Goal: Transaction & Acquisition: Purchase product/service

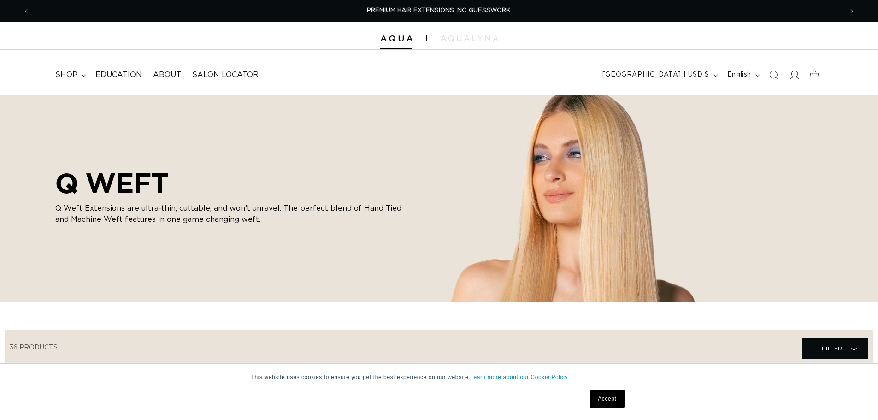
click at [796, 76] on icon at bounding box center [794, 75] width 10 height 10
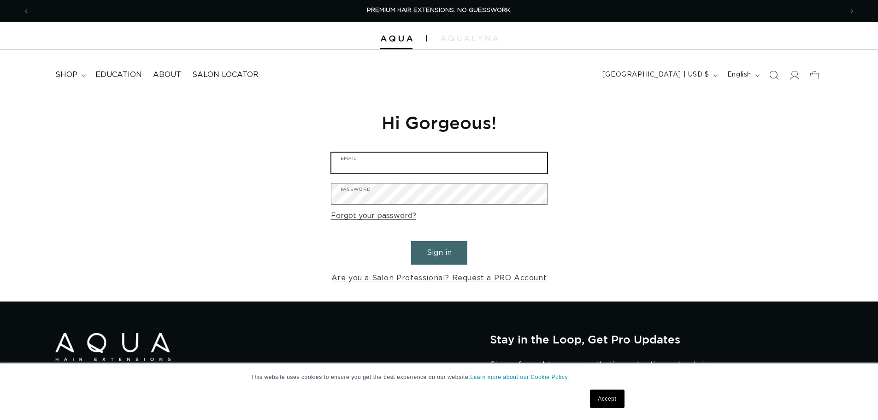
click at [399, 165] on input "Email" at bounding box center [439, 163] width 216 height 21
type input "Linds25Adams@Gmail.com"
click at [399, 165] on input "Linds25Adams@Gmail.com" at bounding box center [439, 163] width 216 height 21
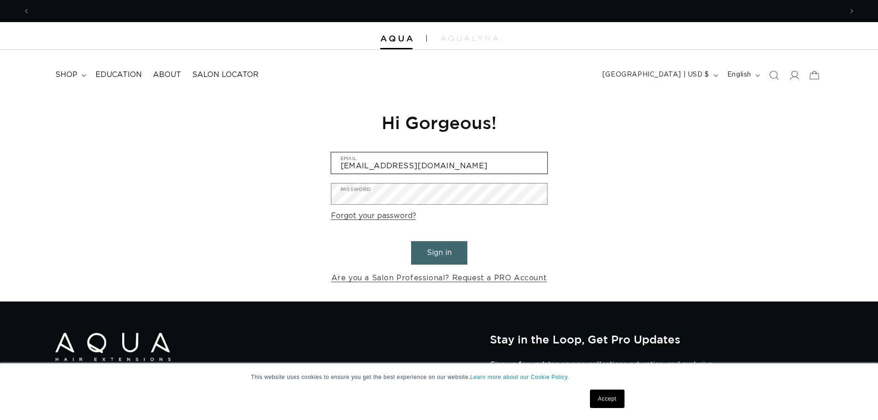
click at [400, 163] on input "Linds25Adams@Gmail.com" at bounding box center [439, 163] width 216 height 21
click at [290, 162] on div "Reset your password We will send you an email to reset your password Email Subm…" at bounding box center [439, 197] width 878 height 207
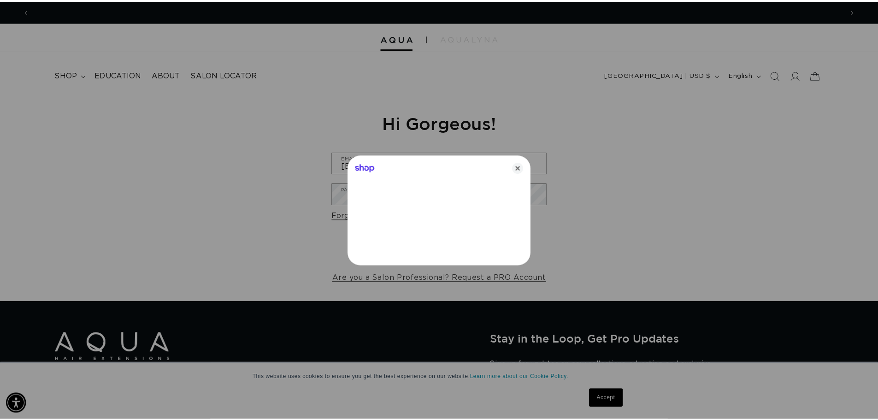
scroll to position [0, 1639]
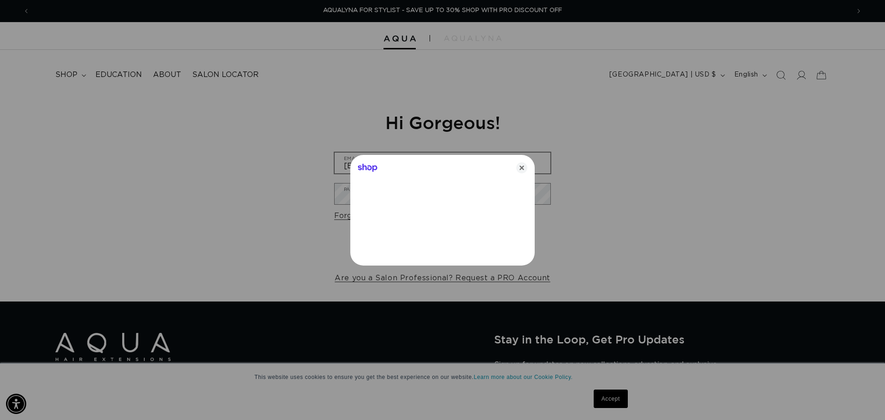
click at [523, 169] on icon "Close" at bounding box center [521, 167] width 11 height 11
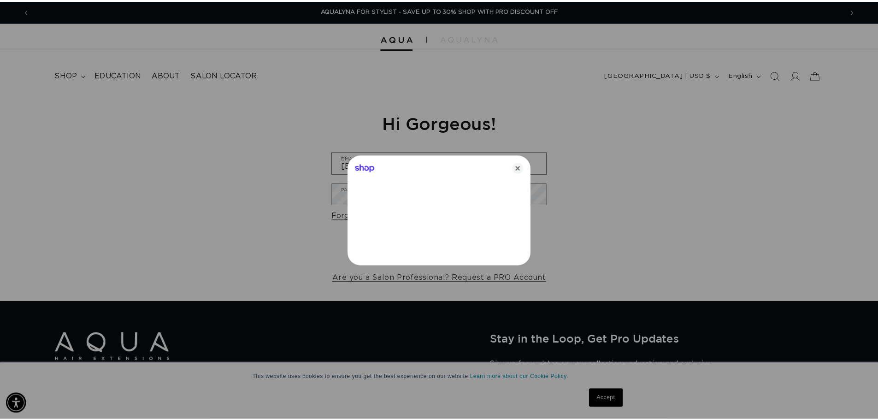
scroll to position [0, 1625]
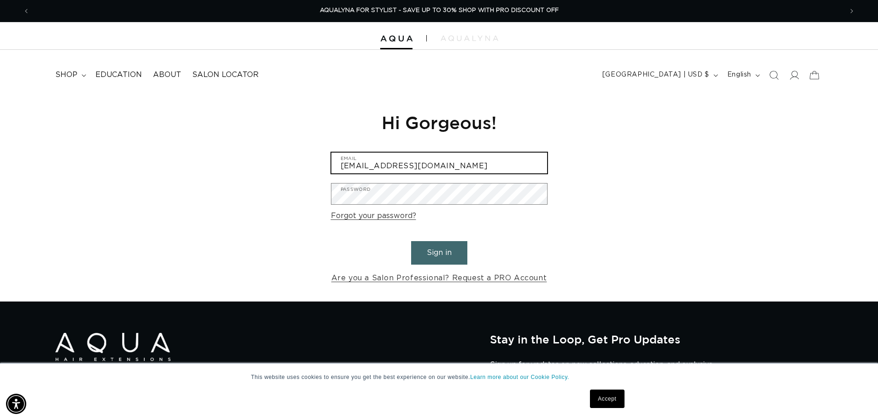
click at [466, 165] on input "Linds25Adams@Gmail.com" at bounding box center [439, 163] width 216 height 21
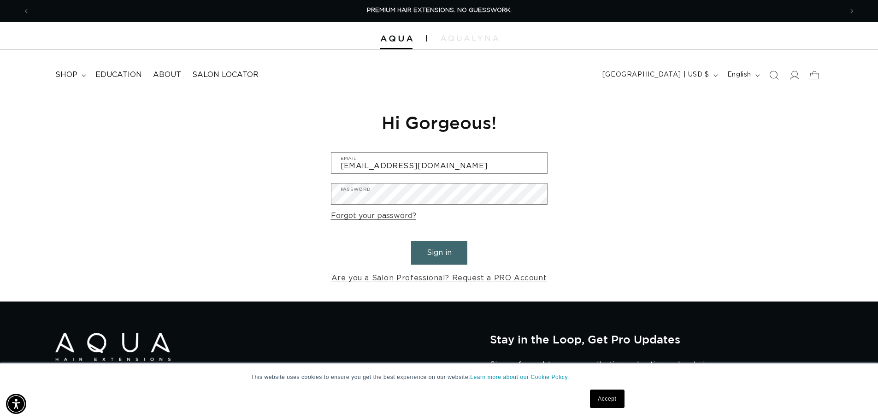
click at [673, 167] on div "Reset your password We will send you an email to reset your password Email Subm…" at bounding box center [439, 197] width 878 height 207
click at [437, 252] on button "Sign in" at bounding box center [439, 253] width 56 height 24
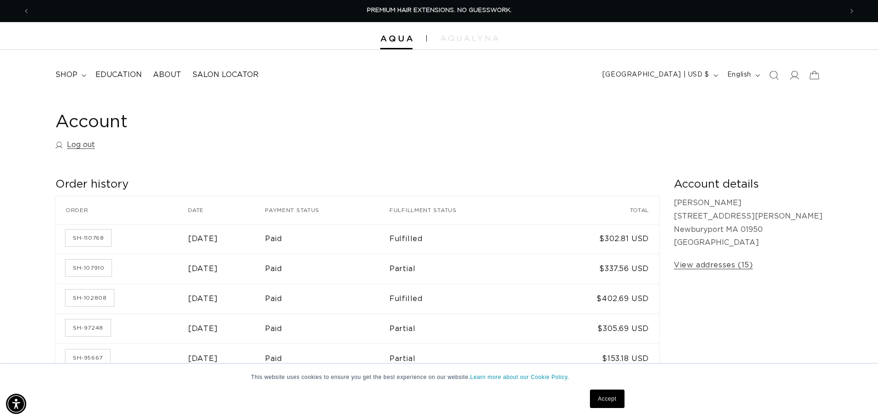
click at [68, 76] on span "shop" at bounding box center [66, 75] width 22 height 10
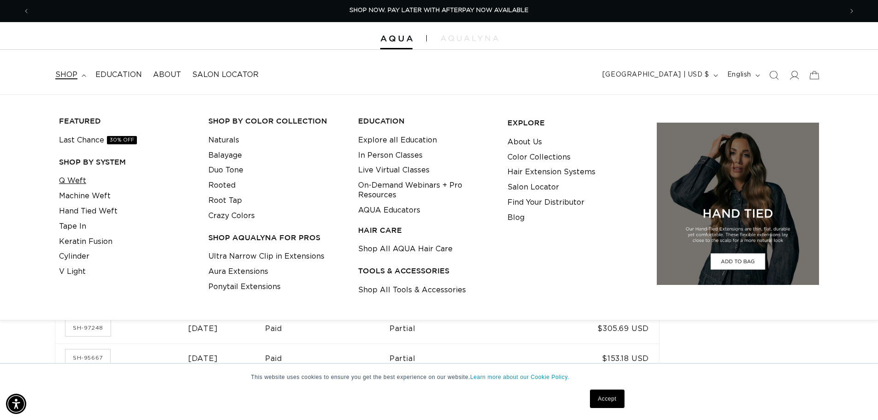
click at [70, 176] on link "Q Weft" at bounding box center [72, 180] width 27 height 15
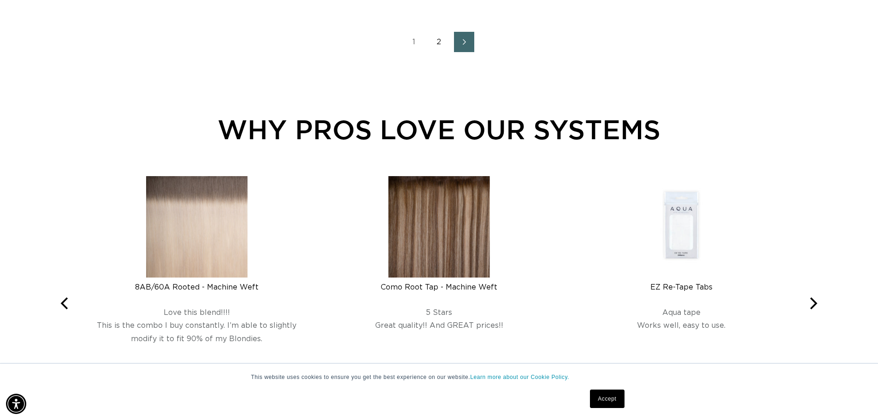
scroll to position [1270, 0]
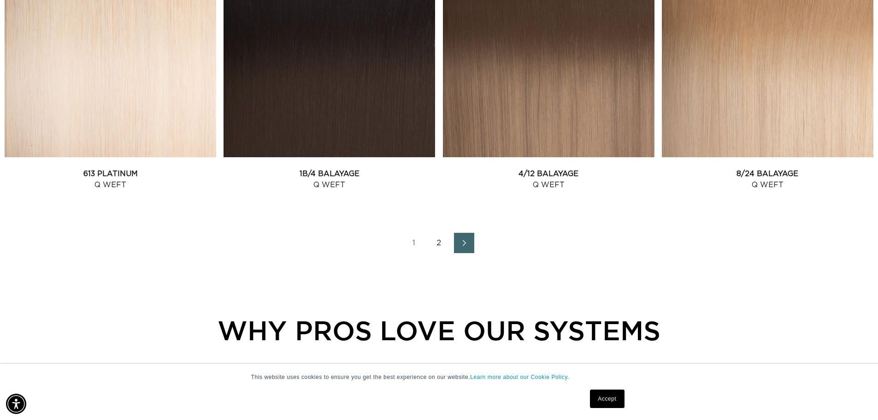
click at [470, 240] on link "Next page" at bounding box center [464, 243] width 20 height 20
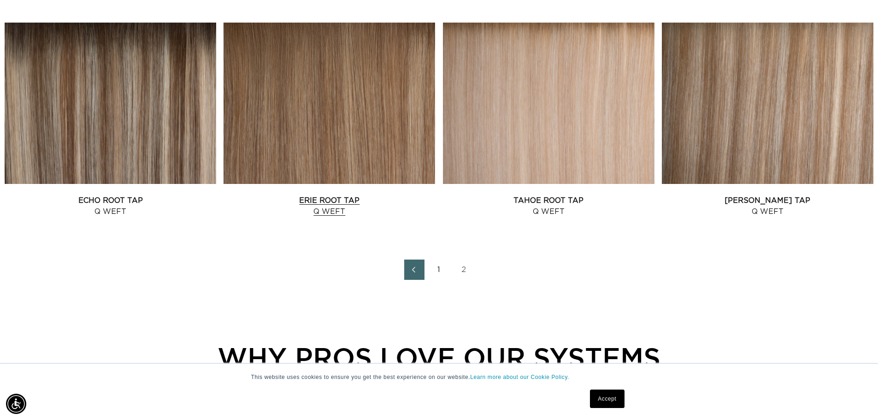
scroll to position [0, 812]
click at [121, 201] on link "Echo Root Tap Q Weft" at bounding box center [111, 206] width 212 height 22
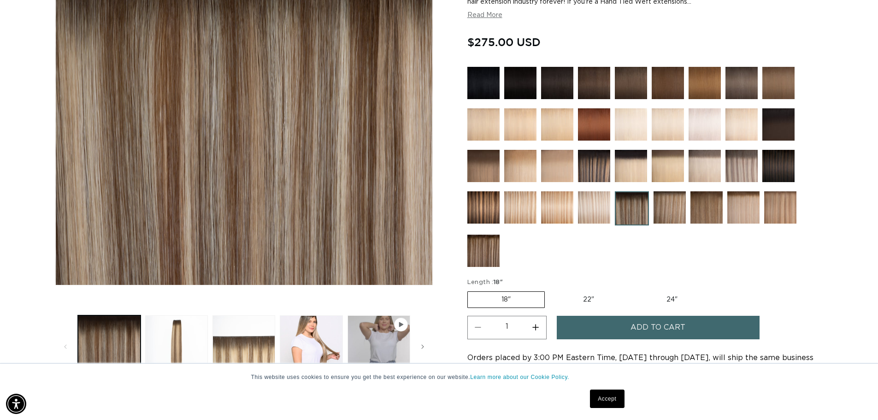
click at [584, 215] on img at bounding box center [594, 207] width 32 height 32
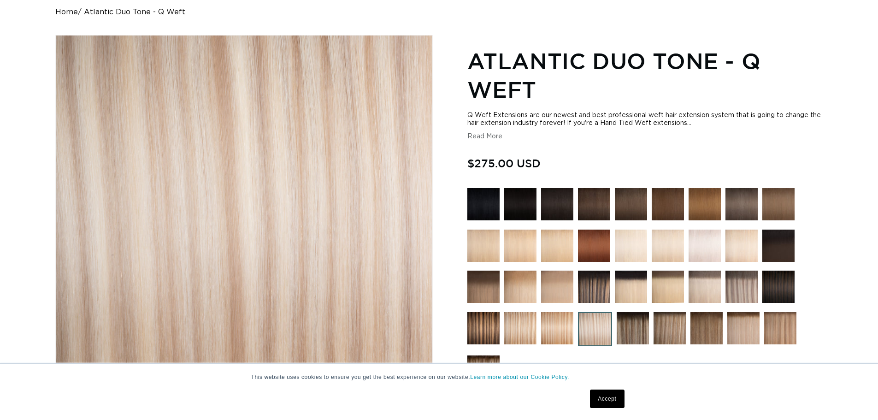
click at [621, 332] on div at bounding box center [644, 290] width 355 height 204
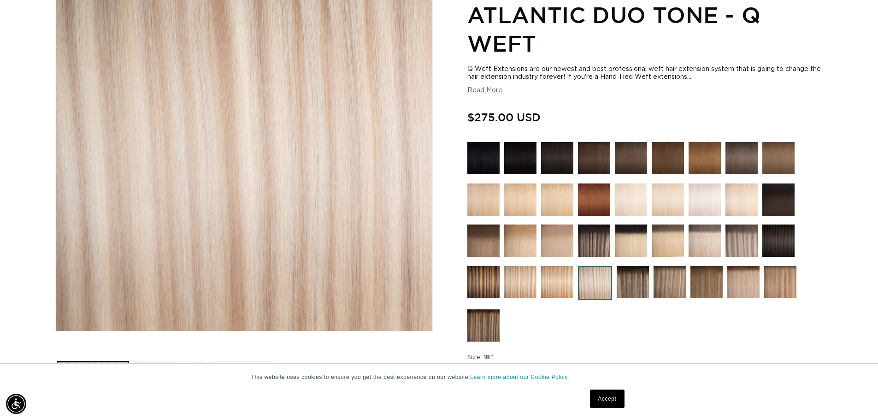
click at [635, 285] on img at bounding box center [633, 282] width 32 height 32
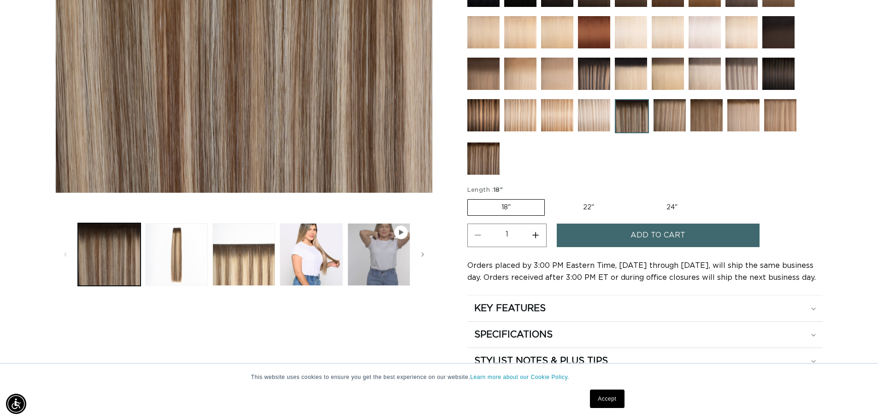
scroll to position [0, 812]
click at [655, 235] on span "Add to cart" at bounding box center [657, 235] width 55 height 24
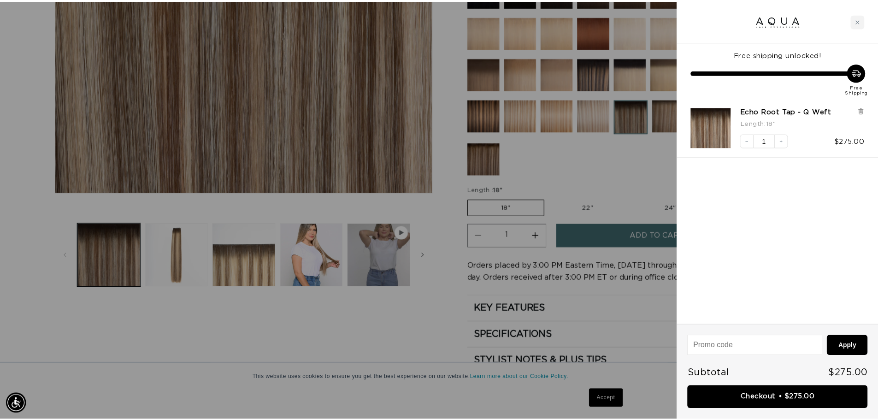
scroll to position [0, 0]
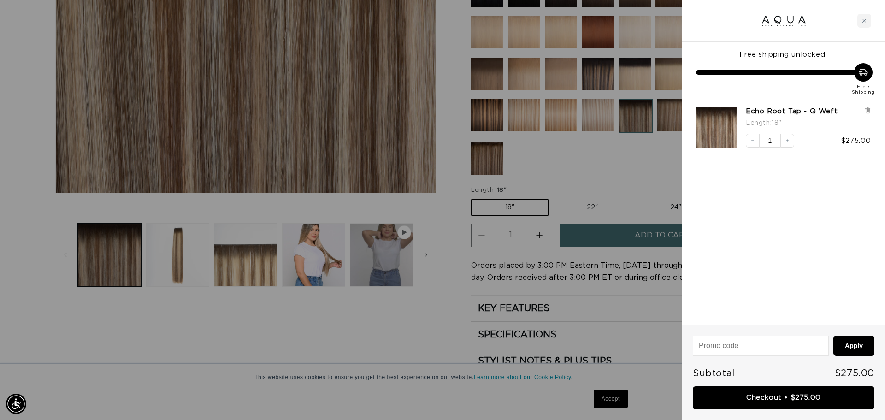
click at [400, 313] on div at bounding box center [442, 210] width 885 height 420
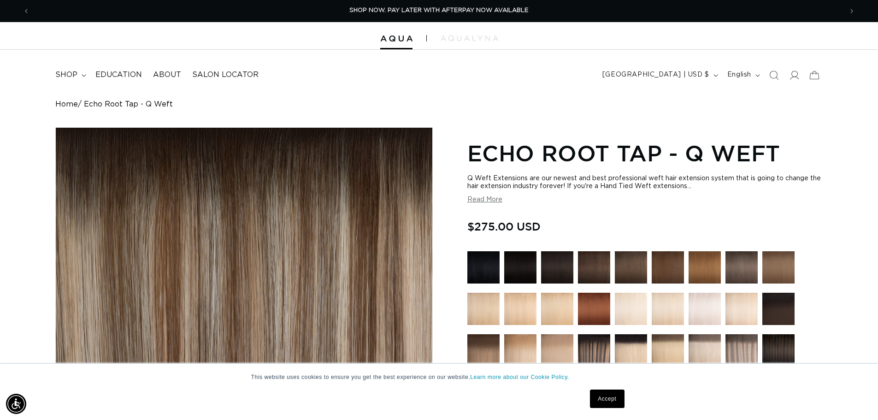
click at [776, 76] on icon "Search" at bounding box center [773, 75] width 9 height 9
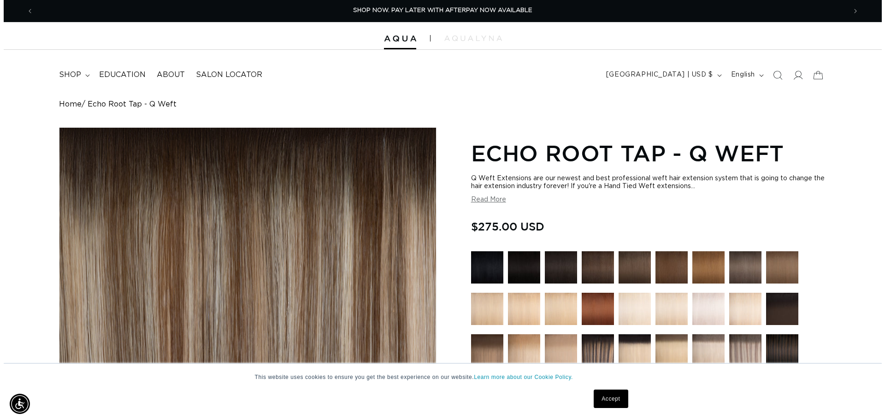
scroll to position [0, 819]
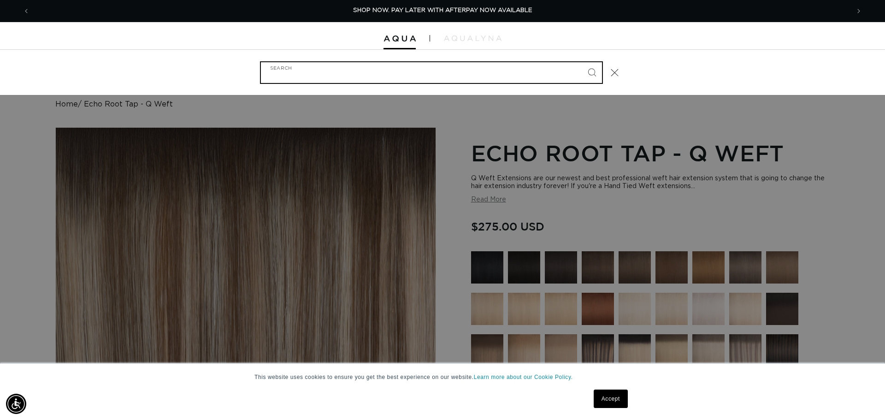
click at [337, 71] on input "Search" at bounding box center [431, 72] width 341 height 21
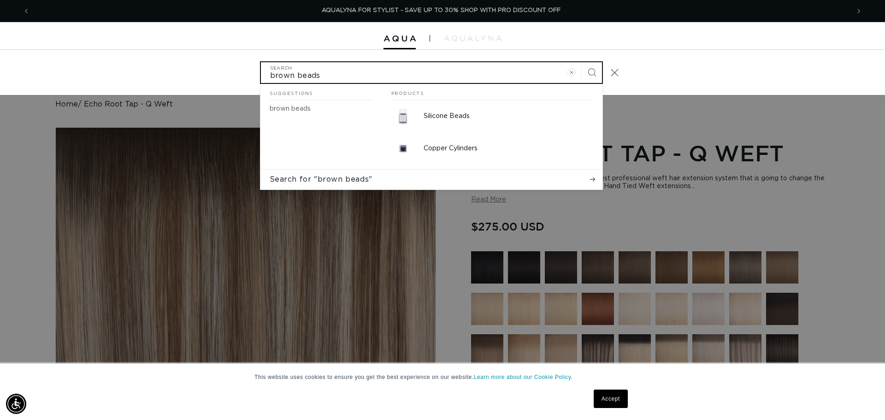
scroll to position [0, 0]
type input "brown beads"
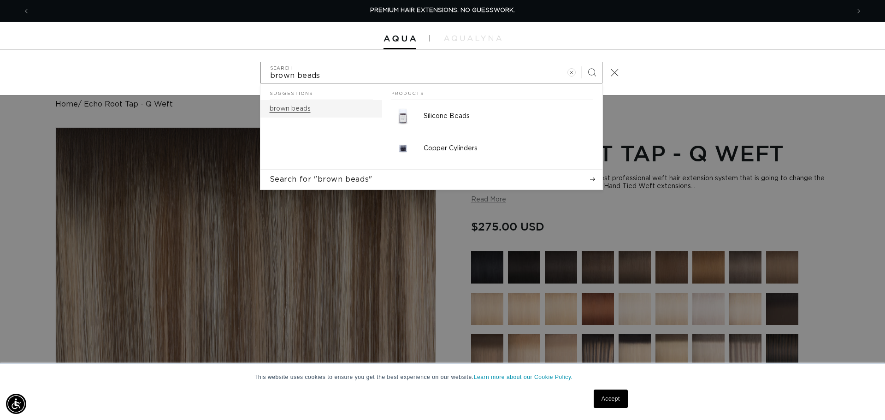
click at [300, 108] on mark "brown beads" at bounding box center [290, 109] width 41 height 6
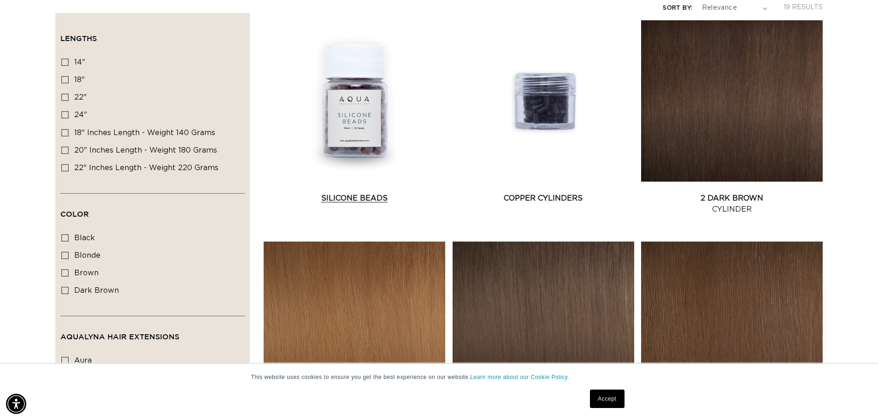
scroll to position [46, 0]
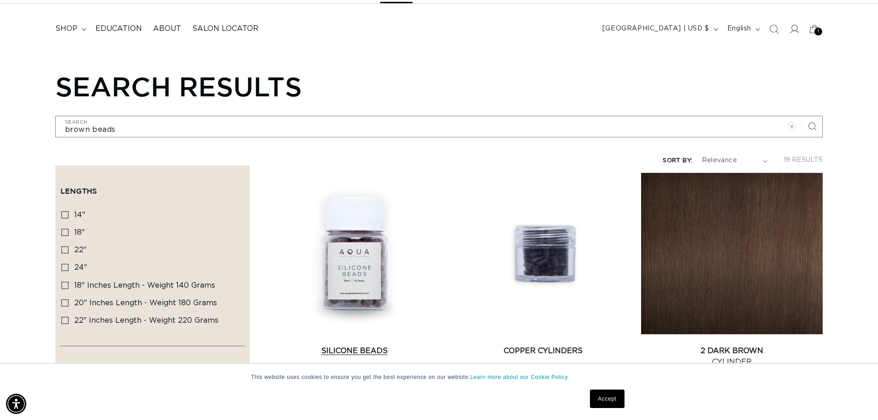
click at [355, 347] on link "Silicone Beads" at bounding box center [355, 350] width 182 height 11
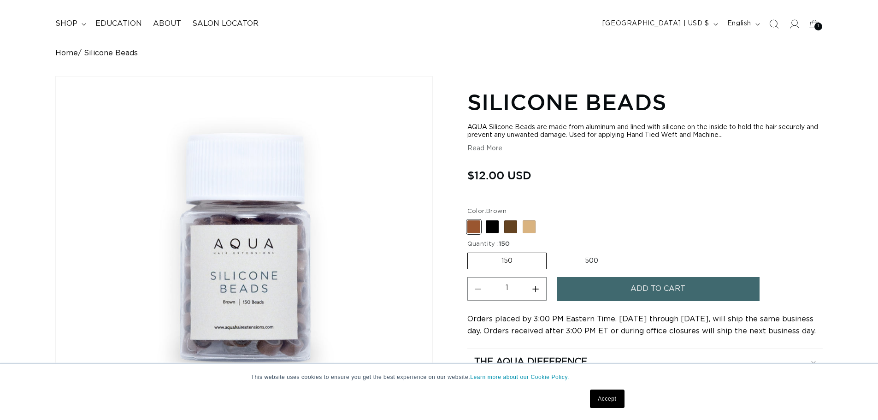
scroll to position [92, 0]
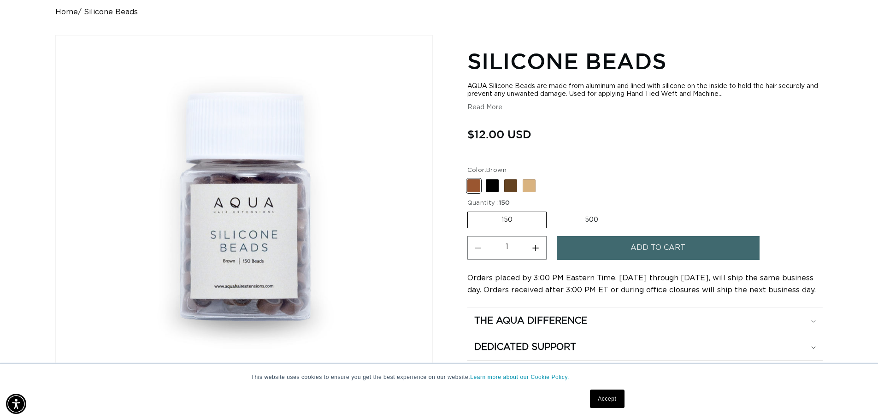
click at [601, 222] on label "500 Variant sold out or unavailable" at bounding box center [591, 220] width 81 height 16
click at [552, 210] on input "500 Variant sold out or unavailable" at bounding box center [551, 210] width 0 height 0
radio input "true"
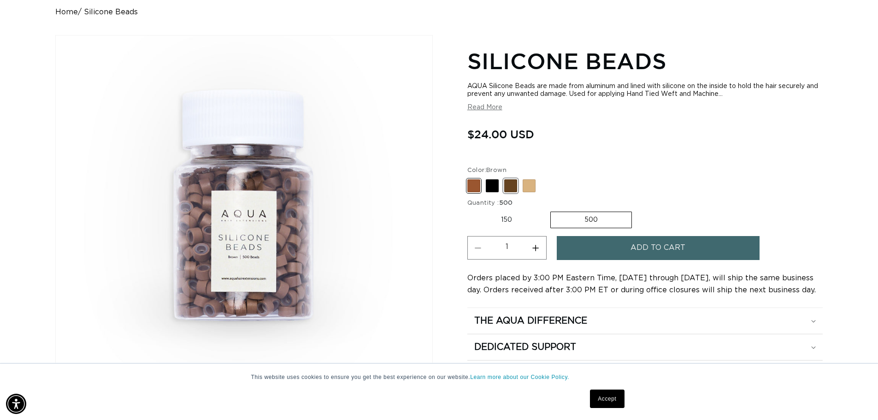
scroll to position [0, 812]
click at [511, 188] on span at bounding box center [510, 185] width 13 height 13
click at [470, 178] on input "Dark Brown Variant sold out or unavailable" at bounding box center [470, 177] width 0 height 0
radio input "true"
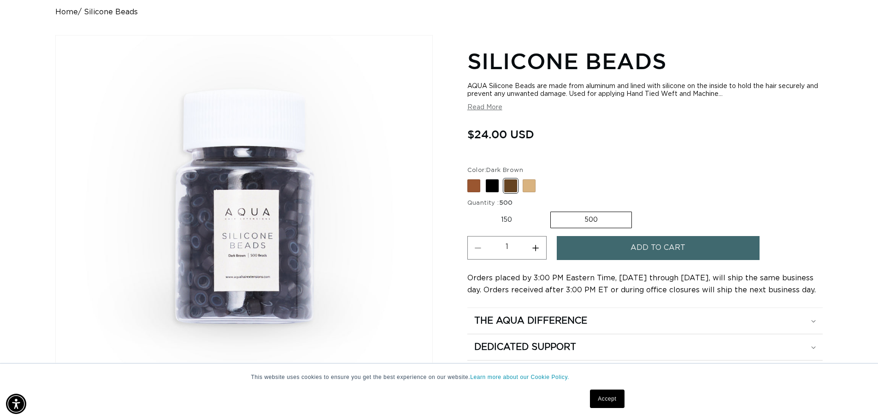
click at [476, 187] on span at bounding box center [473, 185] width 13 height 13
click at [470, 178] on input "Brown Variant sold out or unavailable" at bounding box center [470, 177] width 0 height 0
radio input "true"
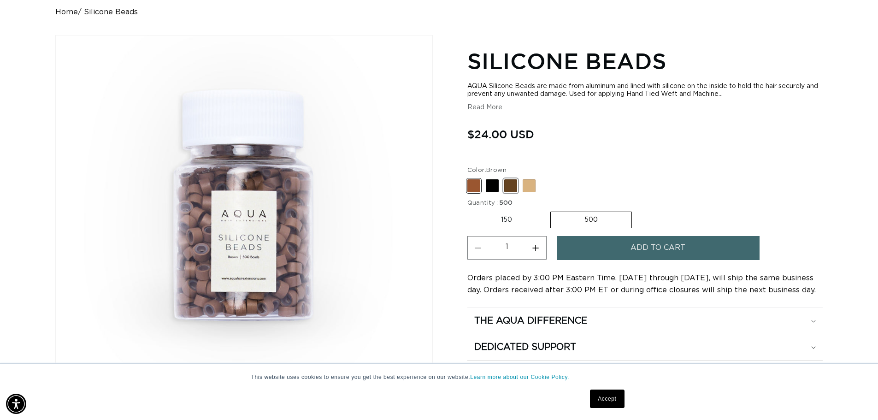
scroll to position [0, 1625]
click at [511, 187] on span at bounding box center [510, 185] width 13 height 13
click at [470, 178] on input "Dark Brown Variant sold out or unavailable" at bounding box center [470, 177] width 0 height 0
radio input "true"
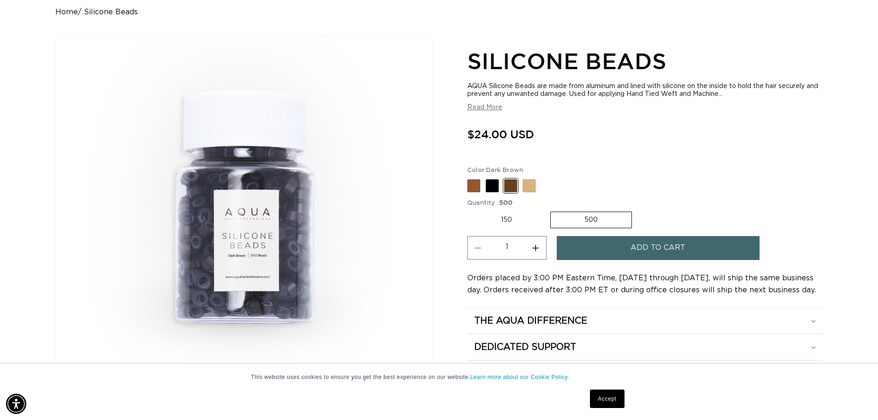
click at [638, 256] on span "Add to cart" at bounding box center [657, 248] width 55 height 24
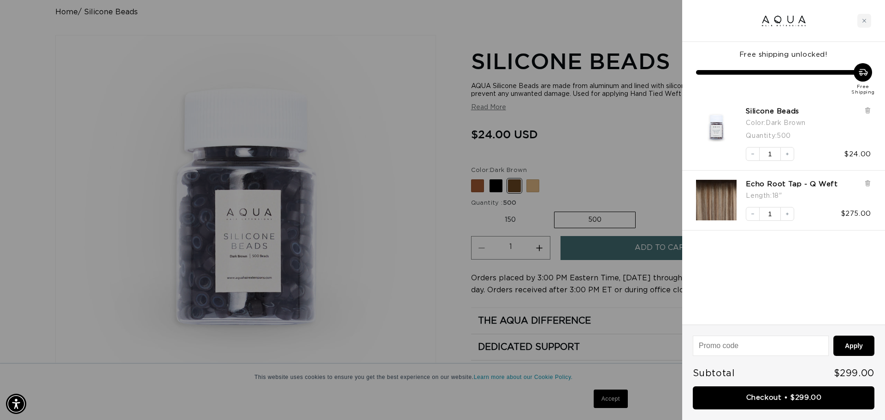
scroll to position [0, 1639]
click at [785, 395] on link "Checkout • $299.00" at bounding box center [784, 398] width 182 height 24
